Goal: Task Accomplishment & Management: Manage account settings

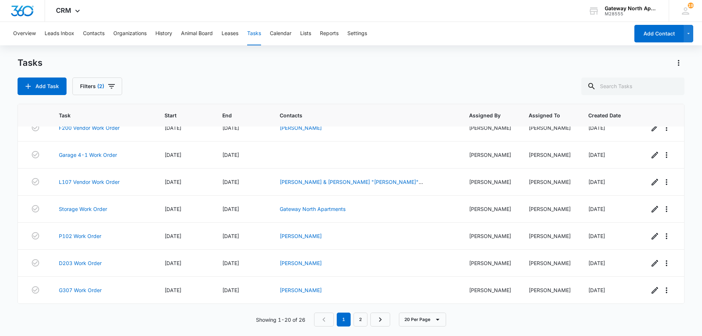
scroll to position [364, 0]
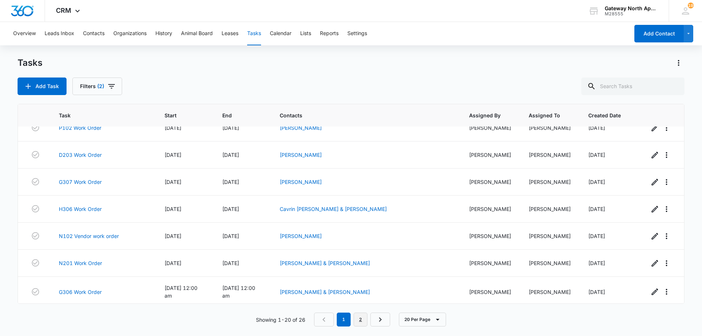
click at [361, 320] on link "2" at bounding box center [361, 320] width 14 height 14
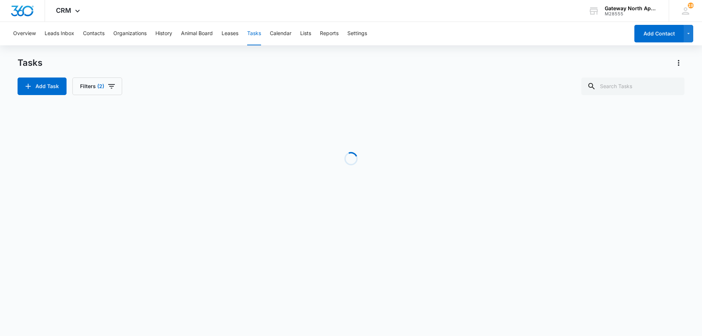
scroll to position [0, 0]
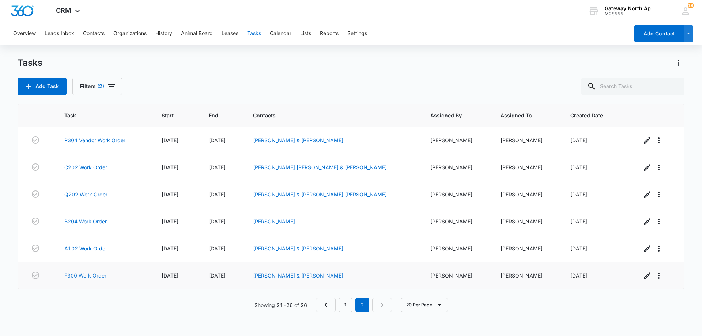
click at [98, 274] on link "F300 Work Order" at bounding box center [85, 276] width 42 height 8
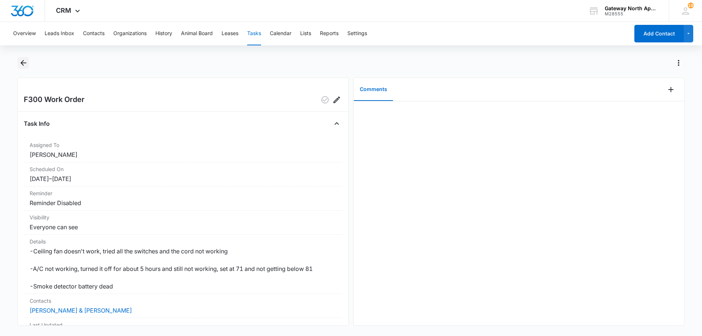
click at [26, 63] on icon "Back" at bounding box center [23, 63] width 6 height 6
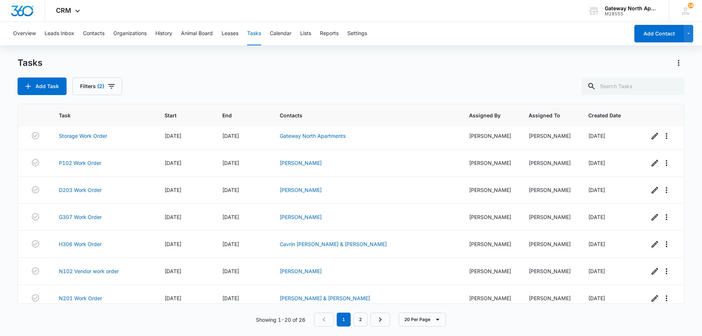
scroll to position [364, 0]
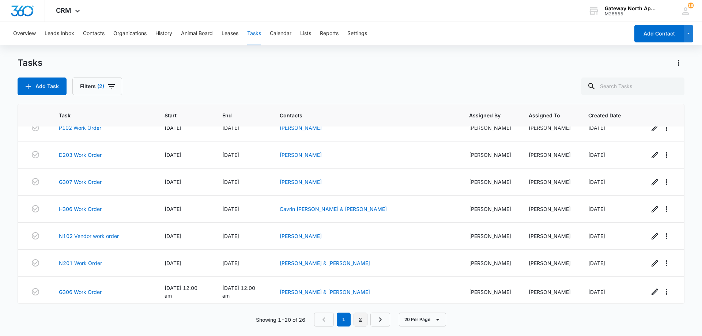
click at [359, 319] on link "2" at bounding box center [361, 320] width 14 height 14
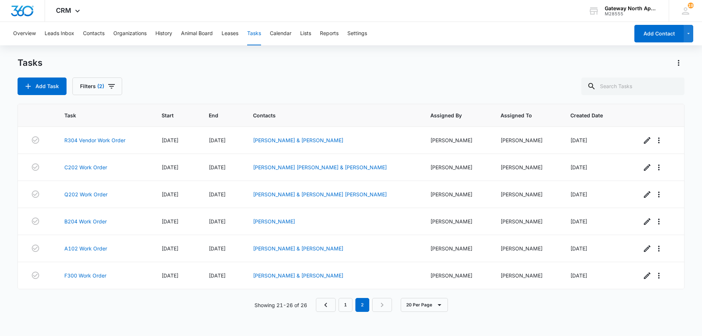
scroll to position [0, 0]
click at [90, 278] on link "F300 Work Order" at bounding box center [85, 276] width 42 height 8
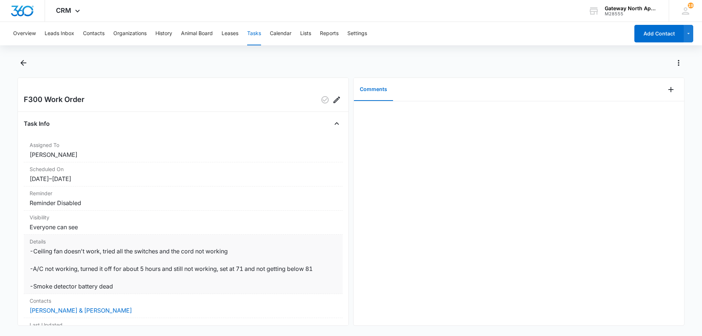
click at [184, 291] on dd "-Ceiling fan doesn't work, tried all the switches and the cord not working -A/C…" at bounding box center [183, 269] width 307 height 44
click at [22, 67] on icon "Back" at bounding box center [23, 63] width 9 height 9
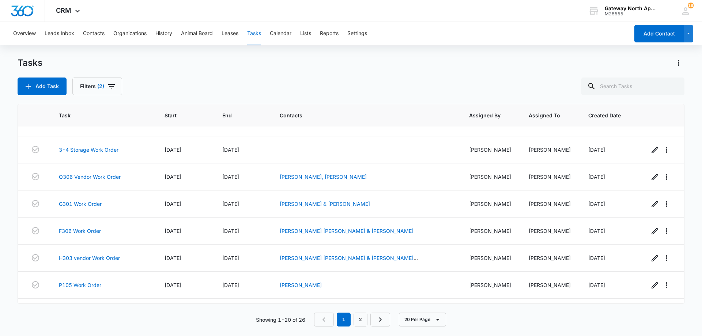
scroll to position [73, 0]
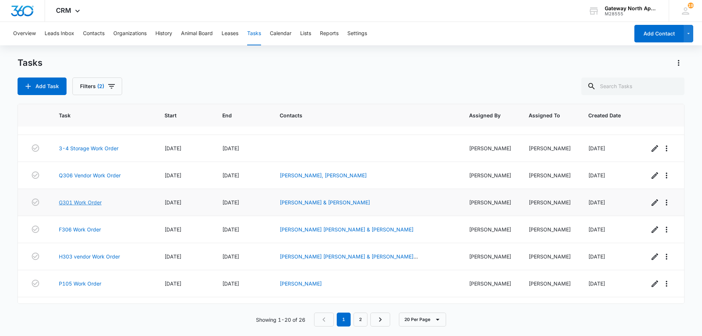
click at [88, 202] on link "G301 Work Order" at bounding box center [80, 203] width 43 height 8
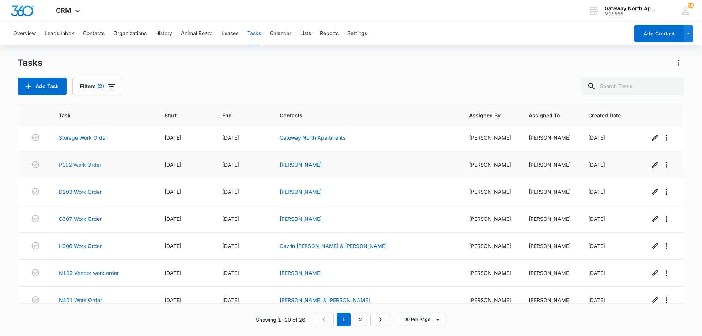
scroll to position [329, 0]
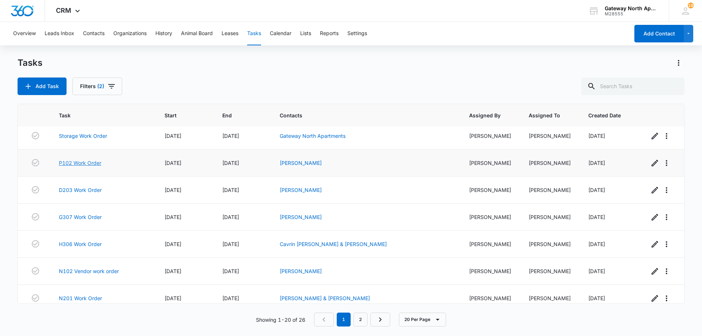
click at [94, 161] on link "P102 Work Order" at bounding box center [80, 163] width 42 height 8
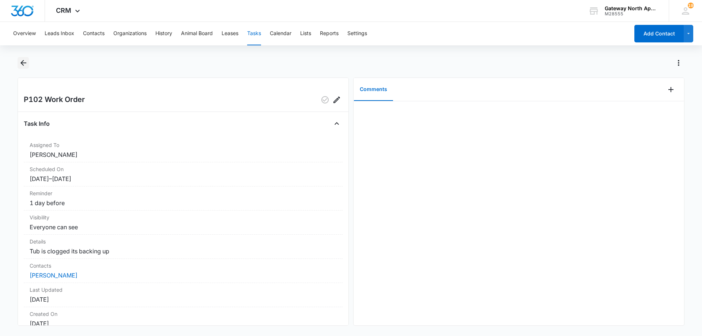
click at [25, 61] on icon "Back" at bounding box center [23, 63] width 9 height 9
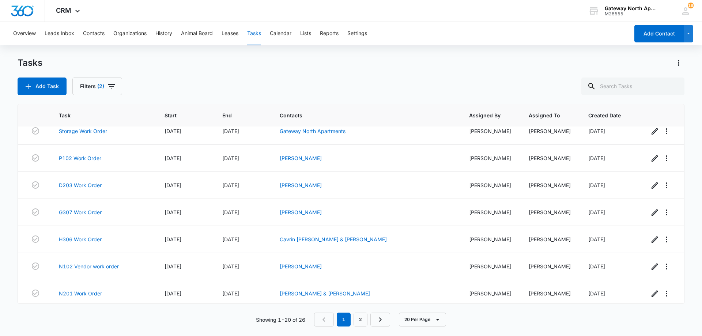
scroll to position [352, 0]
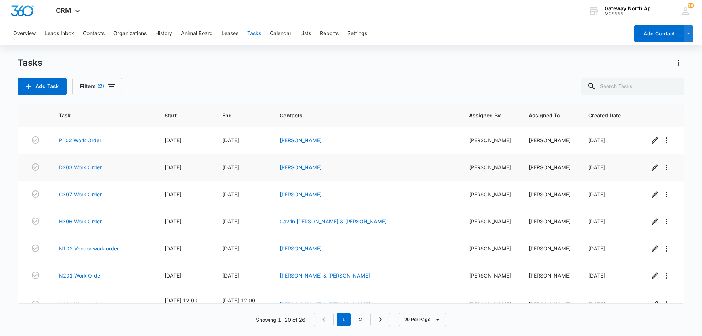
click at [94, 166] on link "D203 Work Order" at bounding box center [80, 168] width 43 height 8
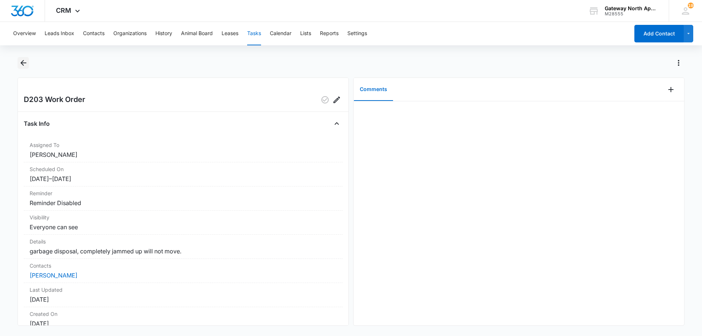
click at [25, 63] on icon "Back" at bounding box center [23, 63] width 6 height 6
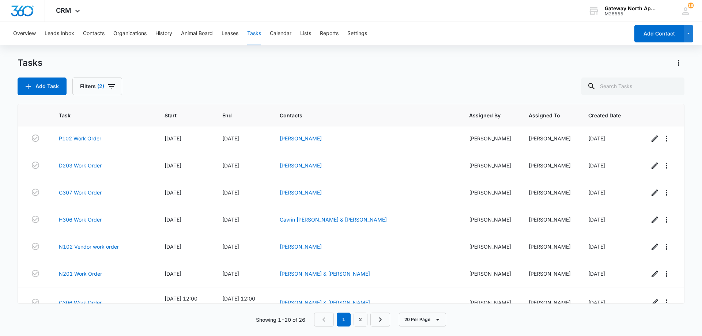
scroll to position [364, 0]
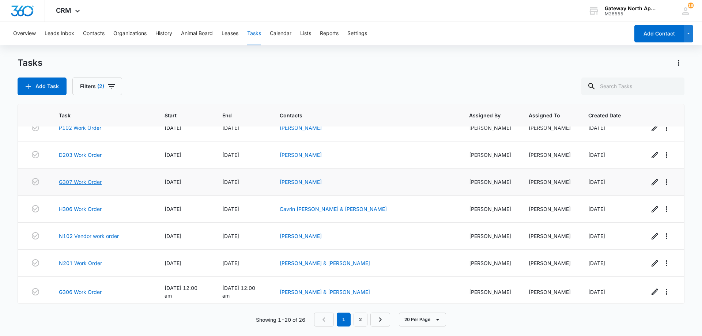
click at [90, 183] on link "G307 Work Order" at bounding box center [80, 182] width 43 height 8
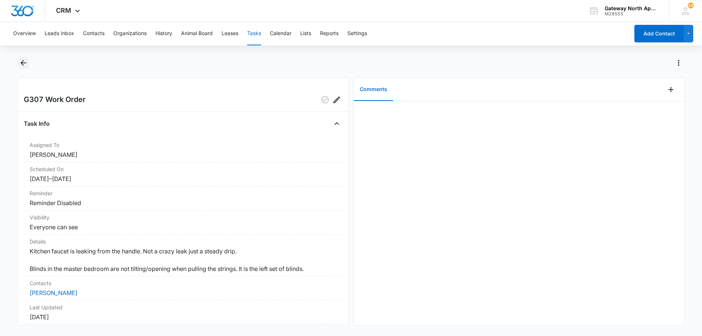
click at [25, 59] on icon "Back" at bounding box center [23, 63] width 9 height 9
